Goal: Task Accomplishment & Management: Manage account settings

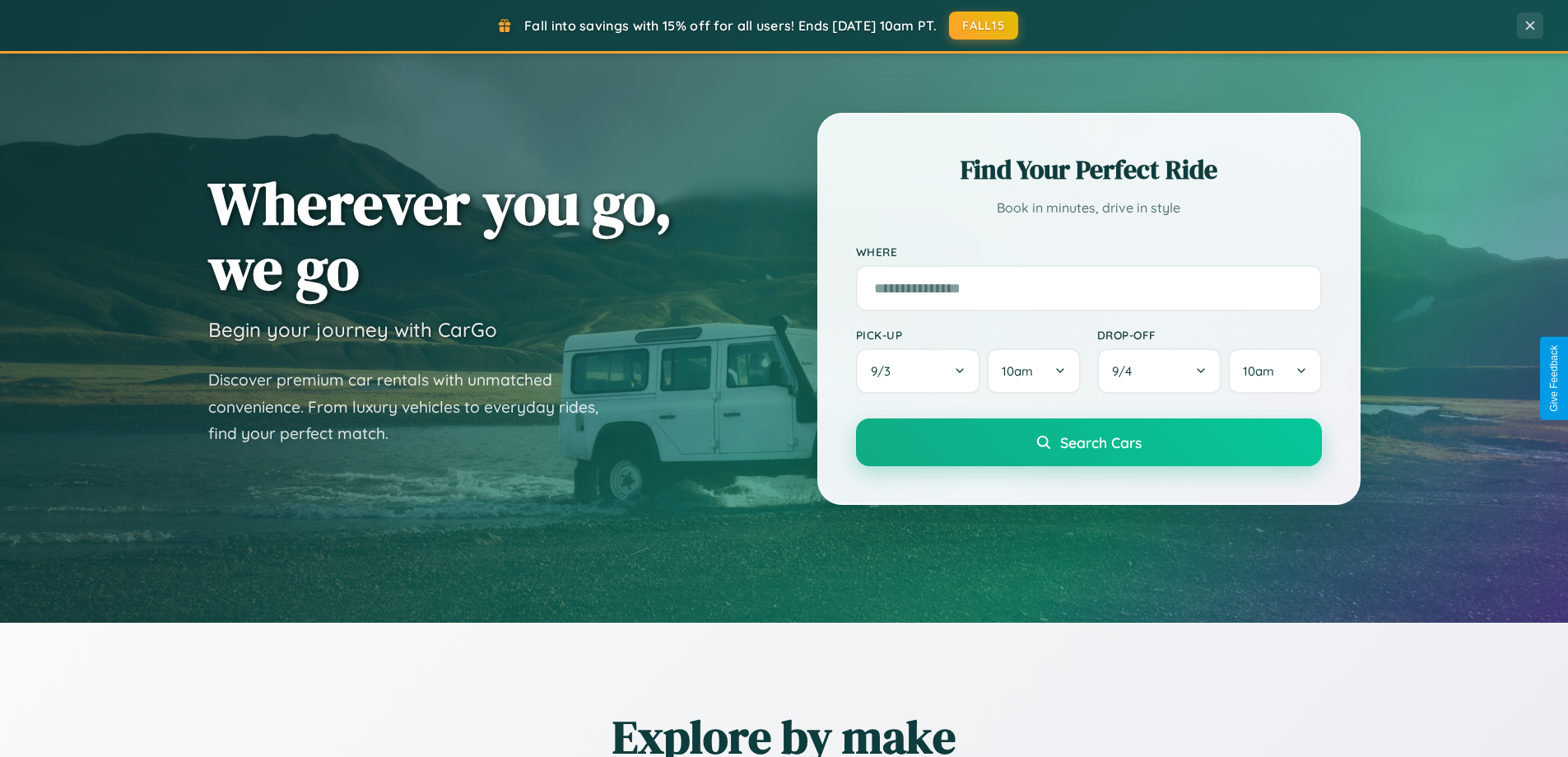
scroll to position [710, 0]
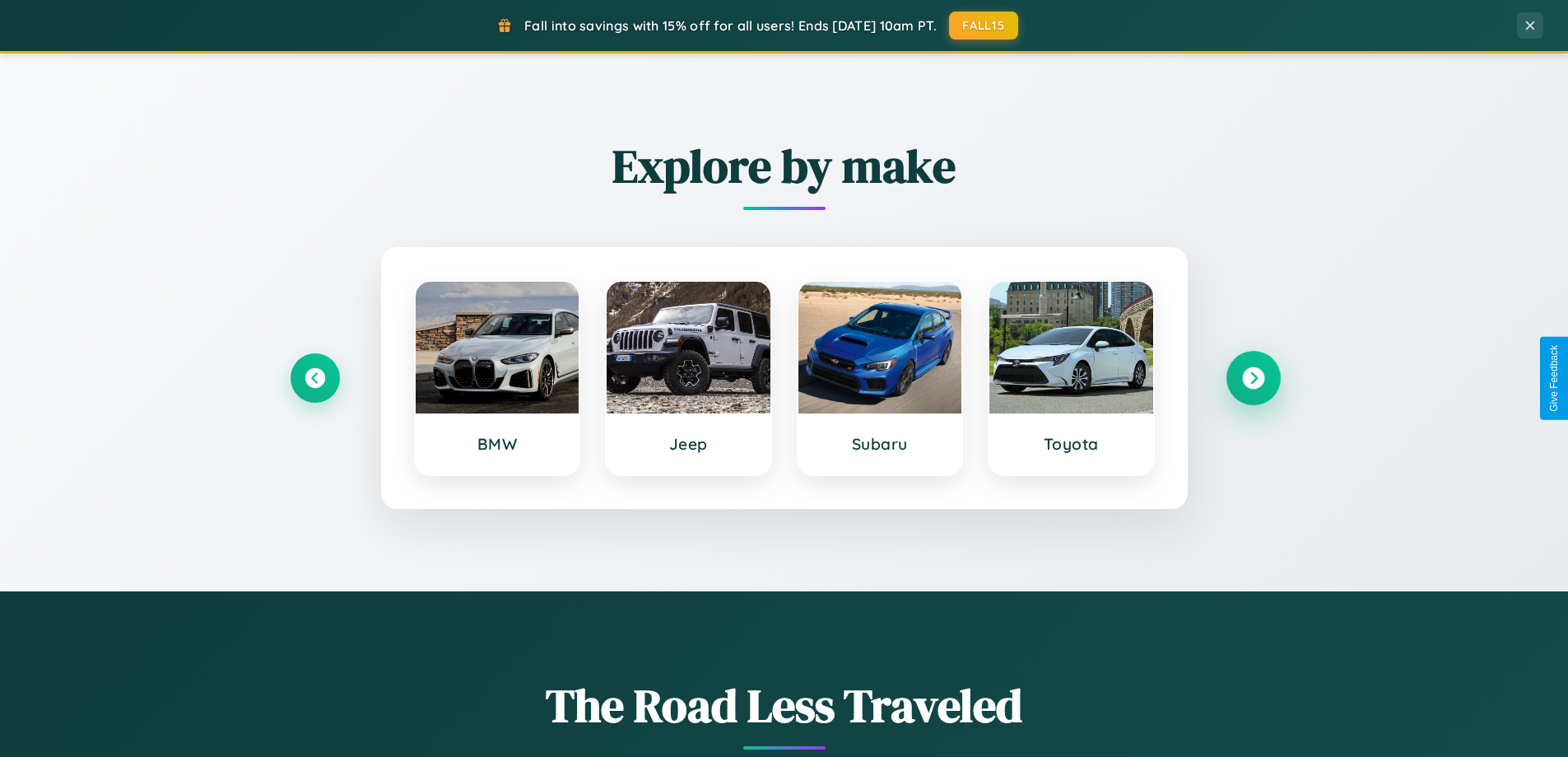
click at [1253, 378] on icon at bounding box center [1253, 378] width 22 height 22
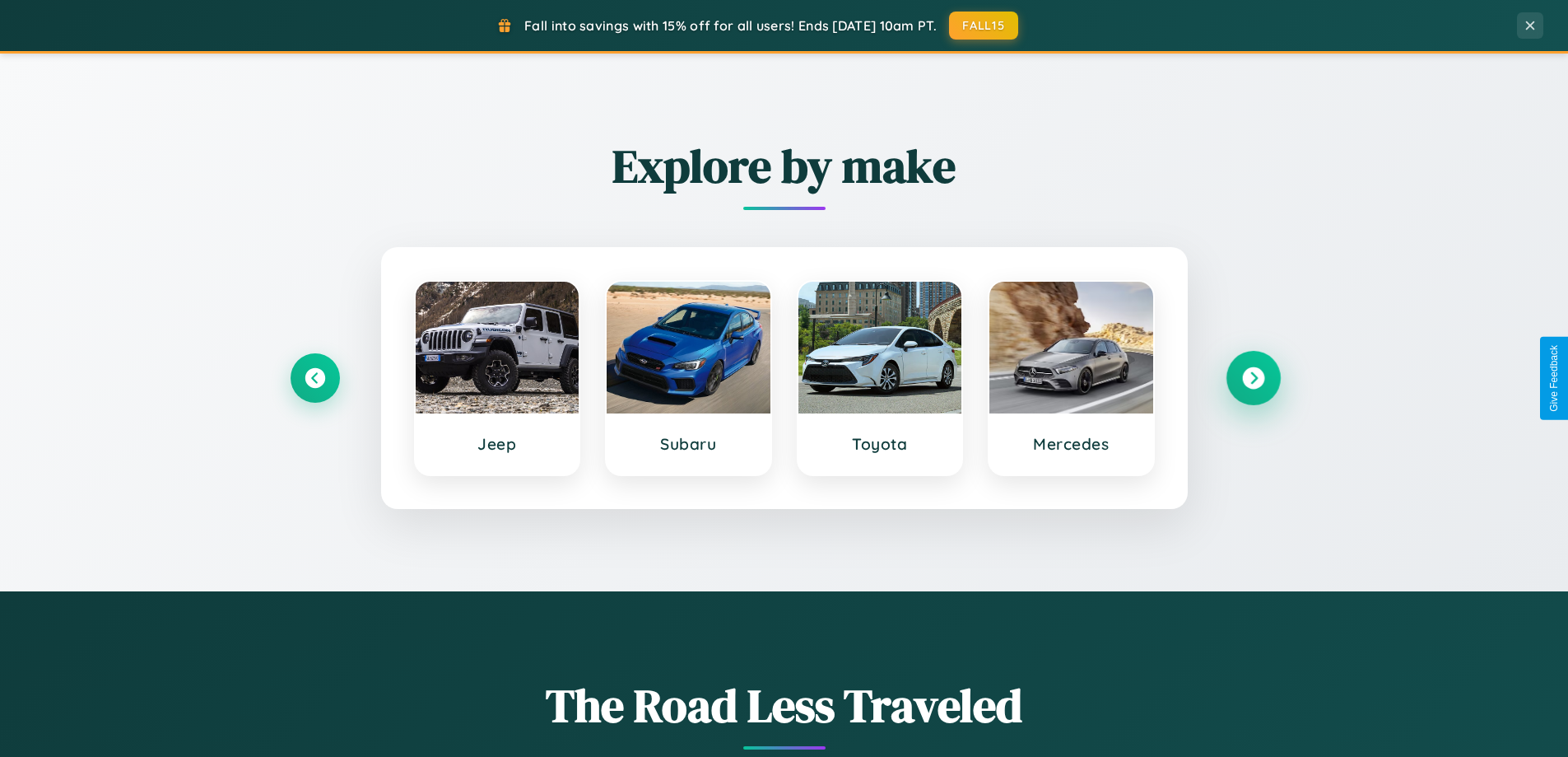
click at [1253, 378] on icon at bounding box center [1253, 378] width 22 height 22
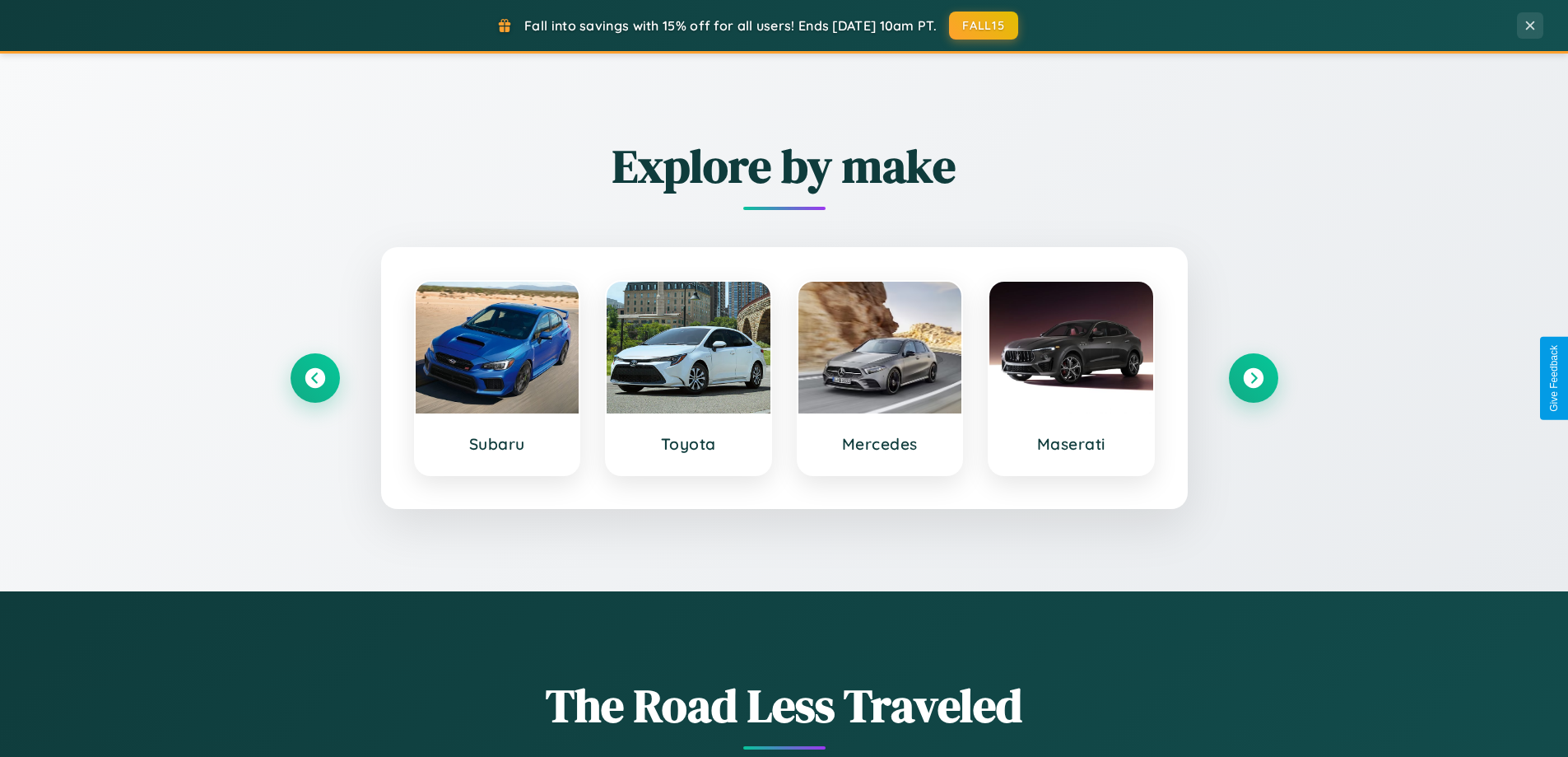
scroll to position [0, 0]
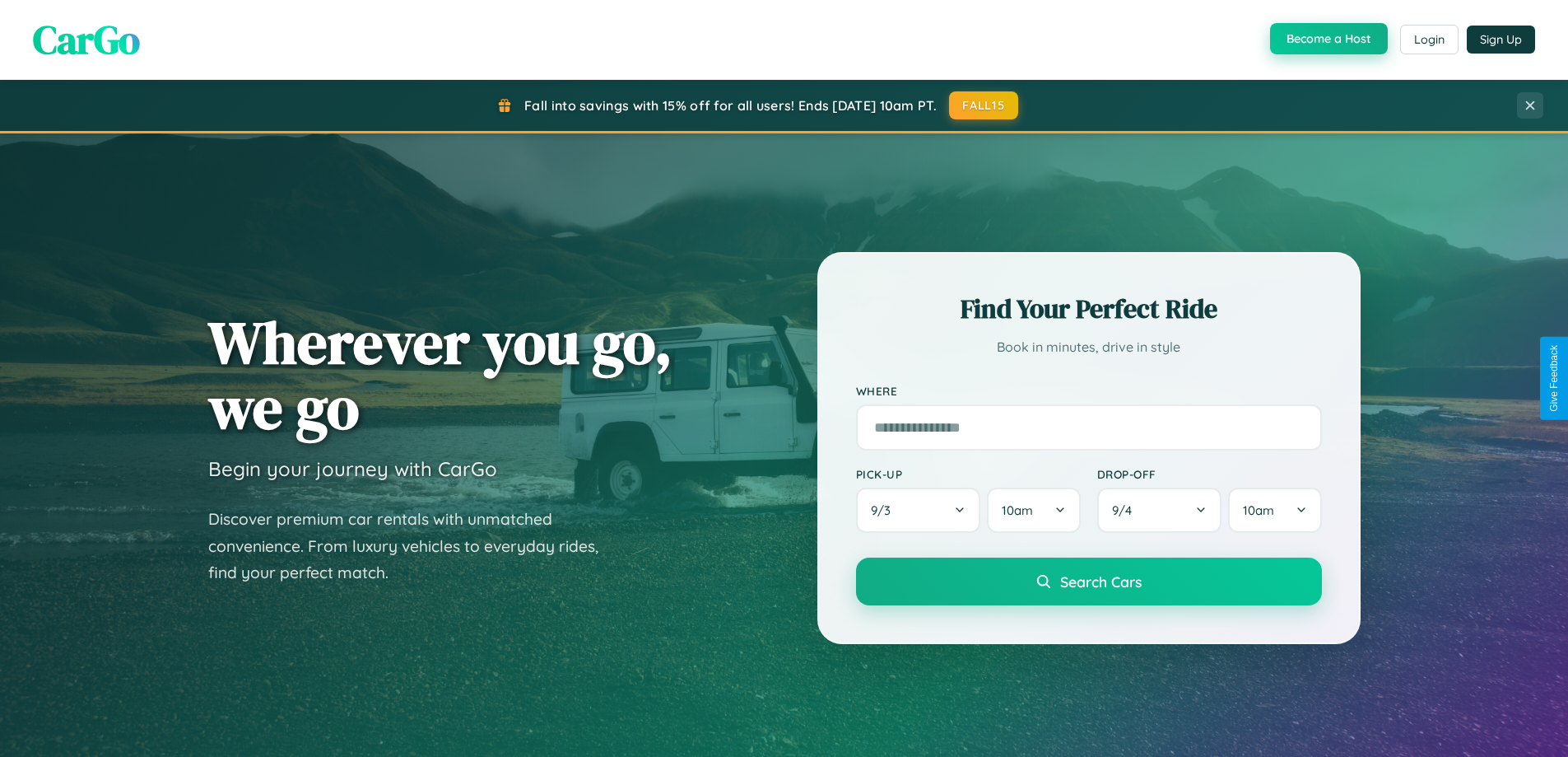
click at [1327, 40] on button "Become a Host" at bounding box center [1329, 38] width 117 height 31
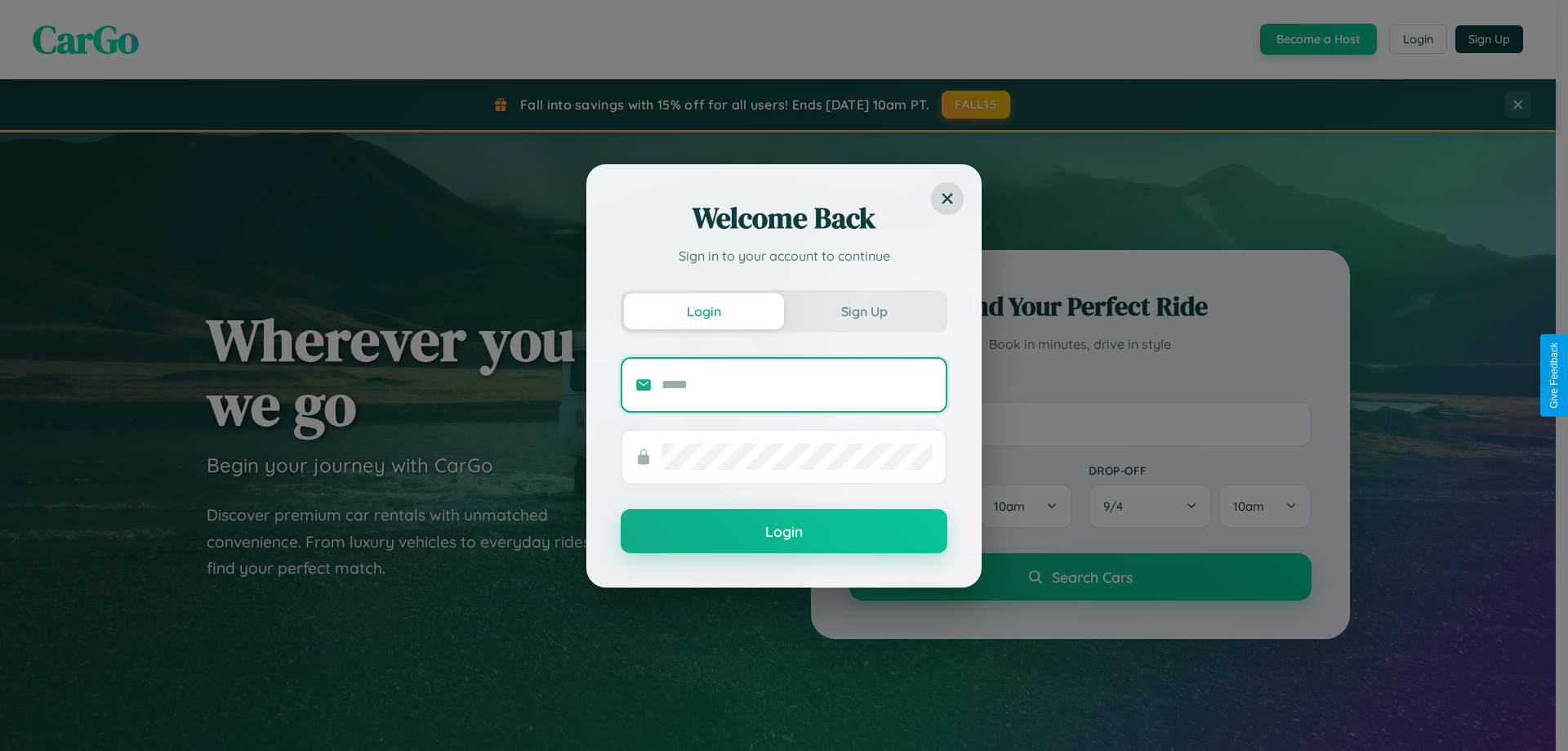
click at [797, 384] on input "text" at bounding box center [797, 385] width 272 height 26
type input "**********"
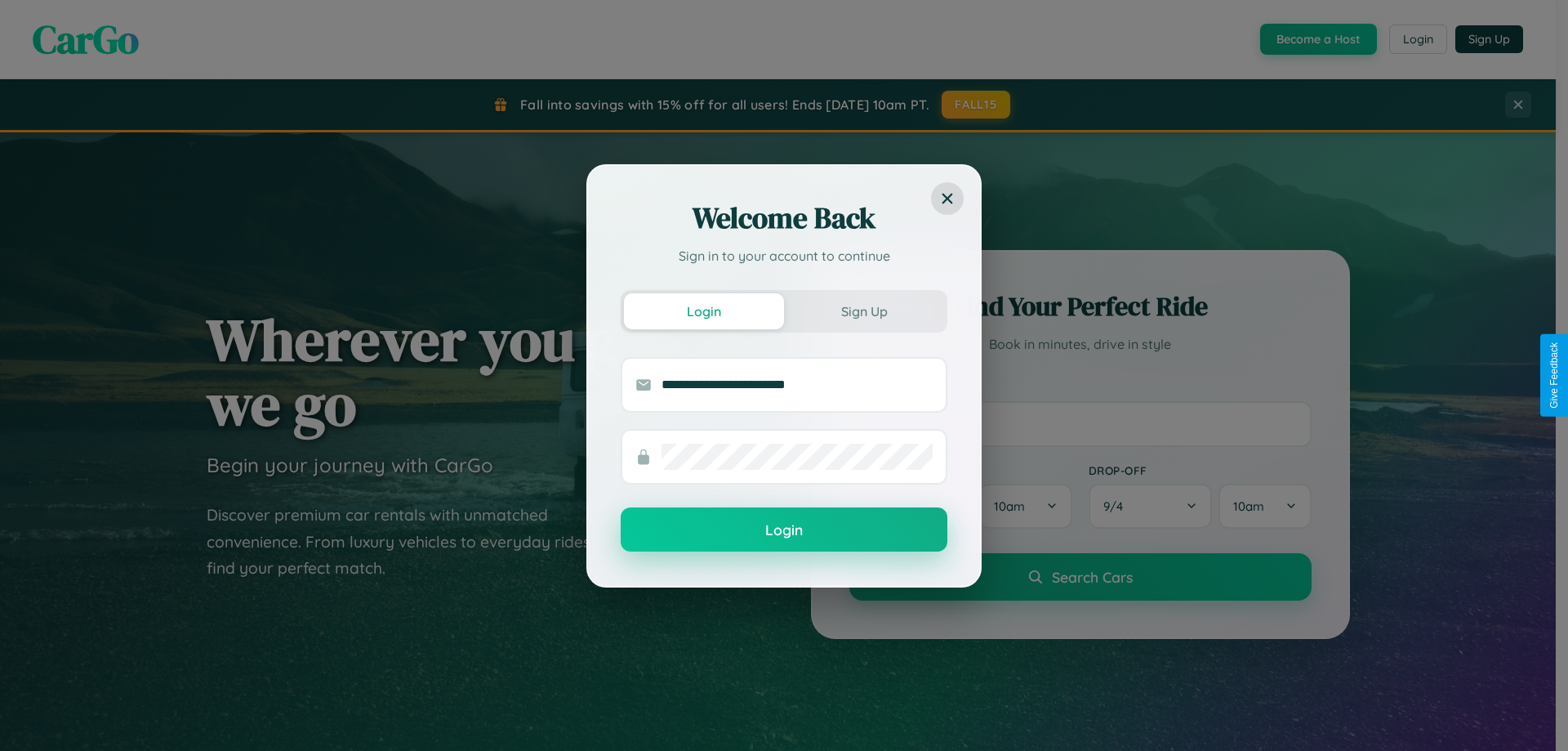
click at [784, 530] on button "Login" at bounding box center [784, 529] width 327 height 44
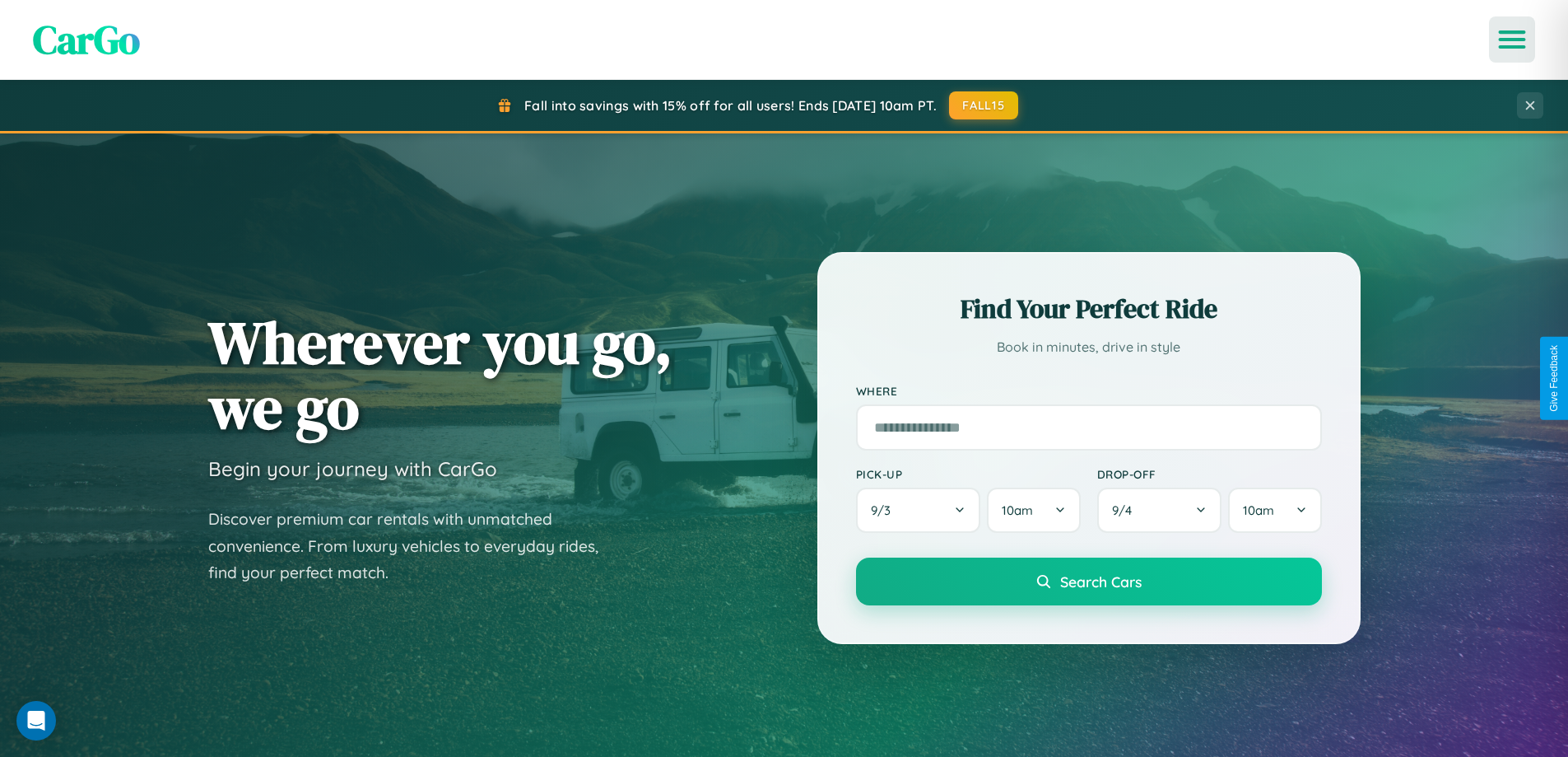
click at [1512, 40] on icon "Open menu" at bounding box center [1512, 39] width 24 height 15
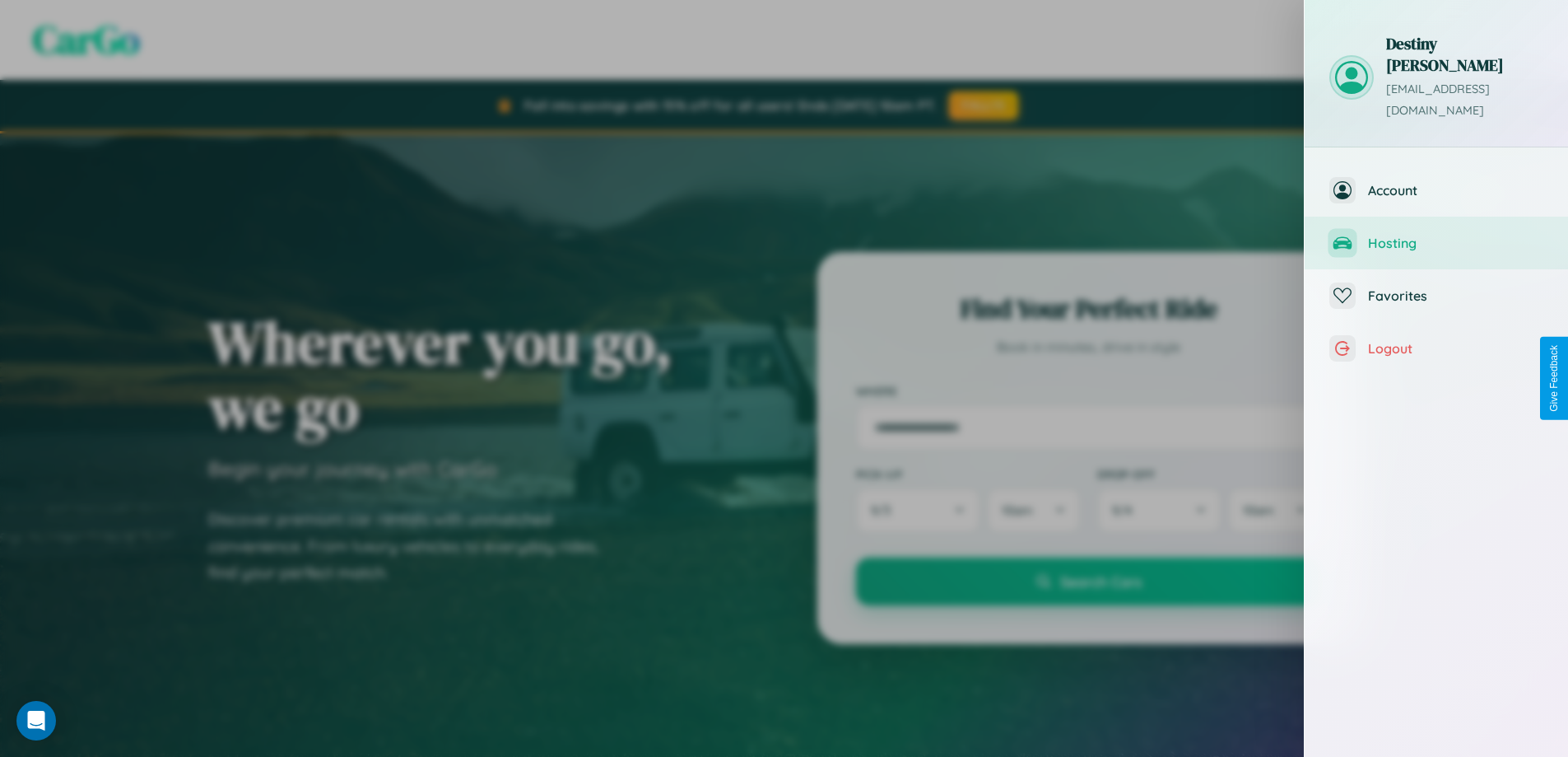
click at [1436, 235] on span "Hosting" at bounding box center [1456, 243] width 176 height 17
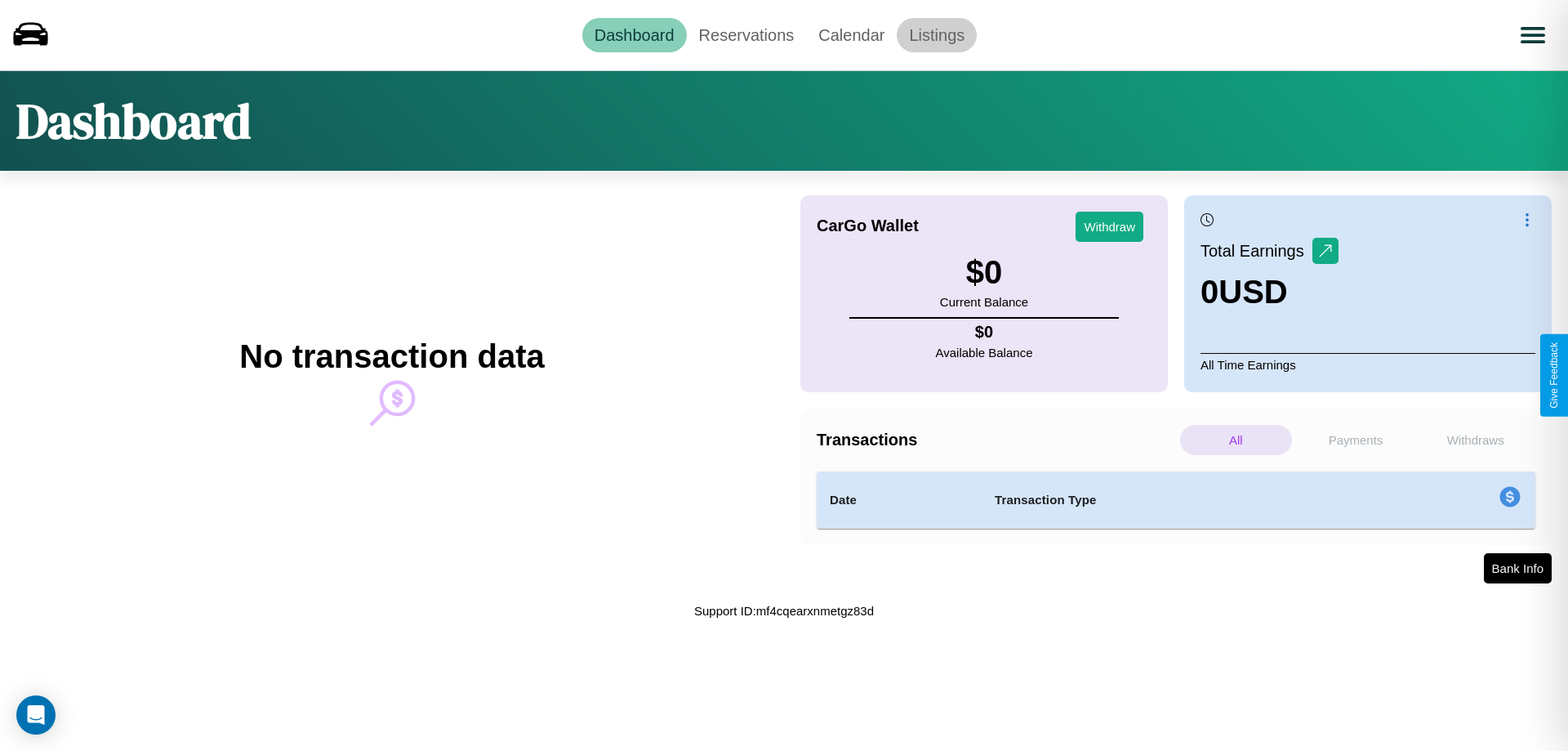
click at [937, 34] on link "Listings" at bounding box center [936, 35] width 80 height 34
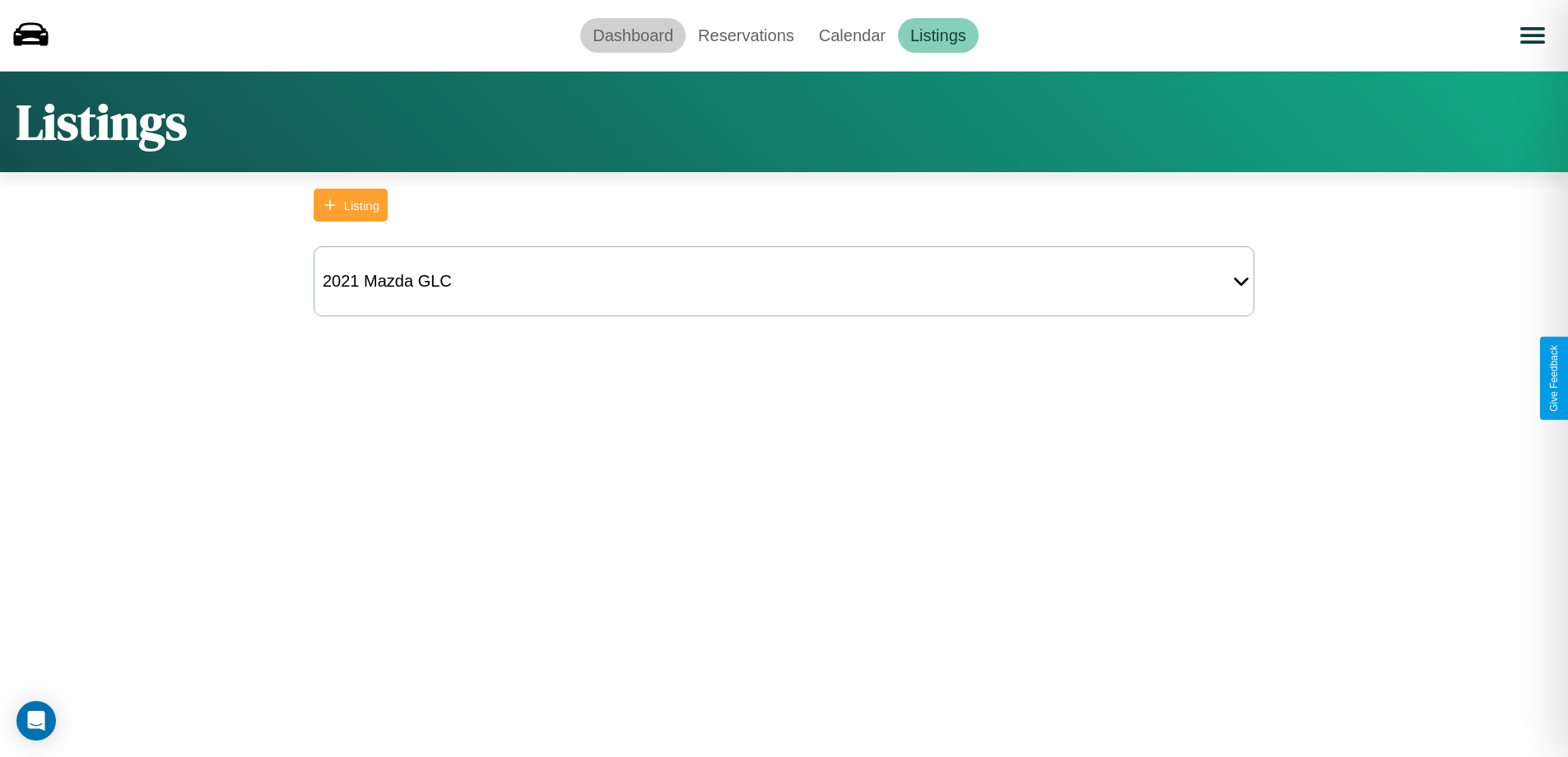
click at [633, 34] on link "Dashboard" at bounding box center [632, 35] width 105 height 34
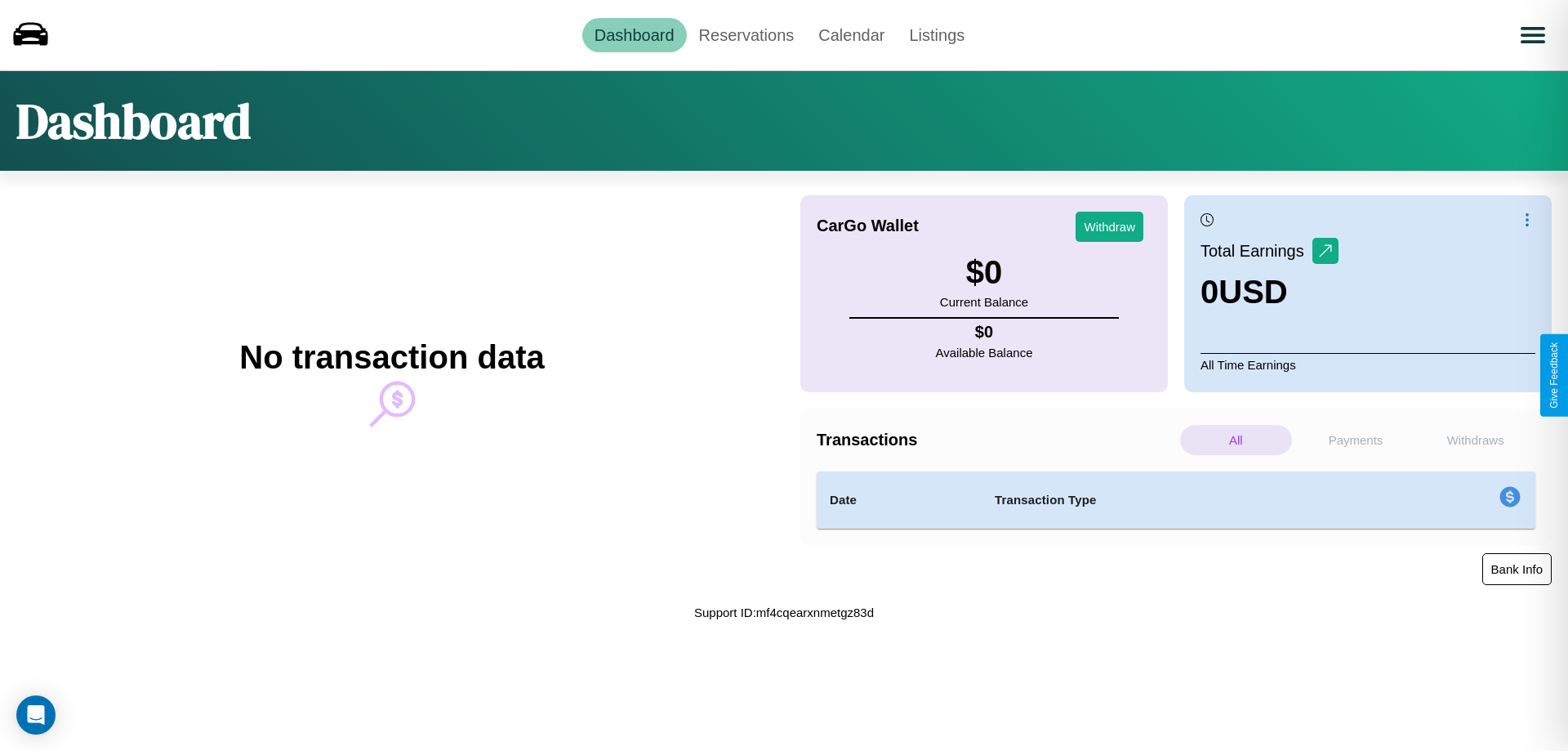
click at [1517, 569] on button "Bank Info" at bounding box center [1516, 569] width 69 height 32
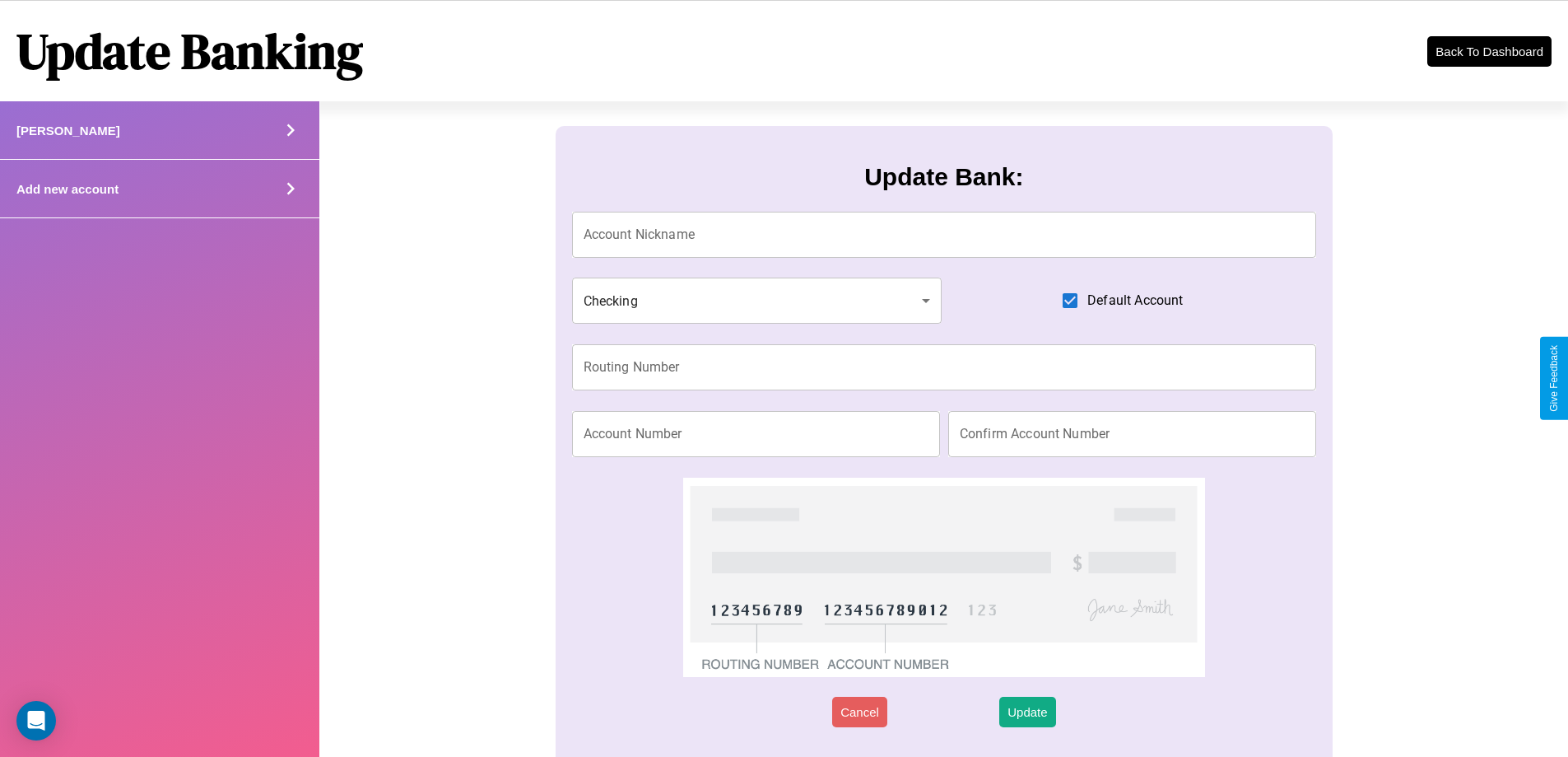
click at [159, 189] on div "Add new account" at bounding box center [160, 189] width 320 height 58
click at [290, 189] on icon at bounding box center [290, 189] width 25 height 25
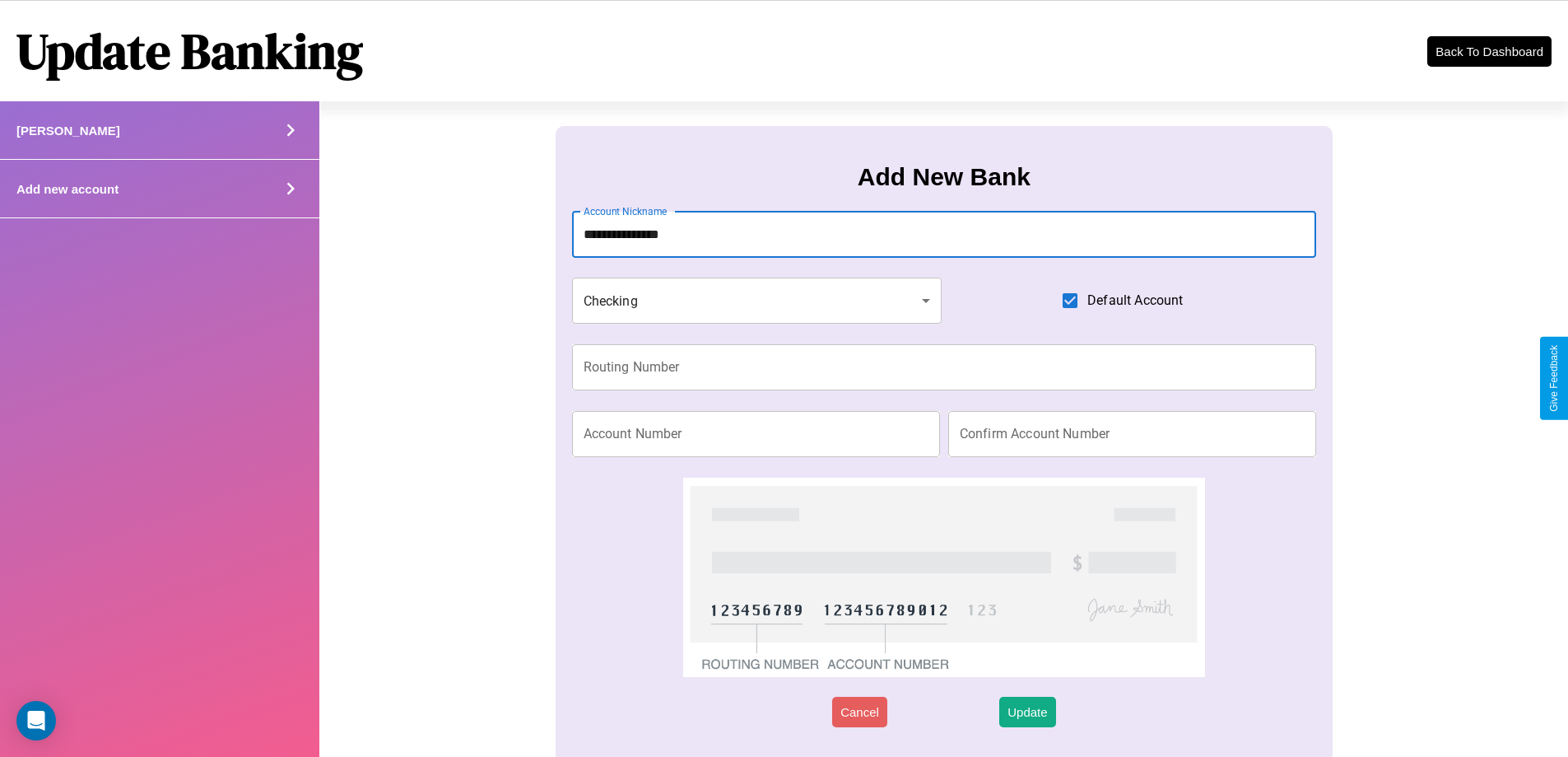
type input "**********"
